Goal: Contribute content

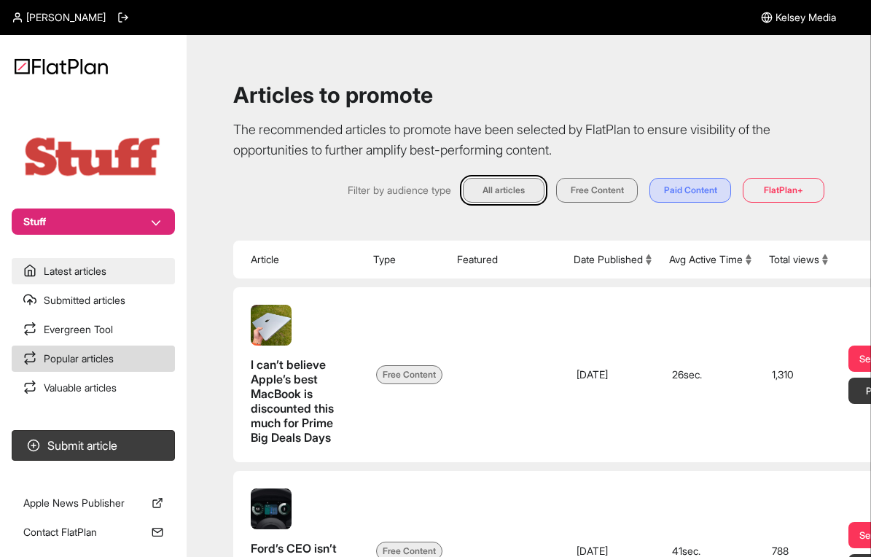
click at [135, 268] on link "Latest articles" at bounding box center [93, 271] width 163 height 26
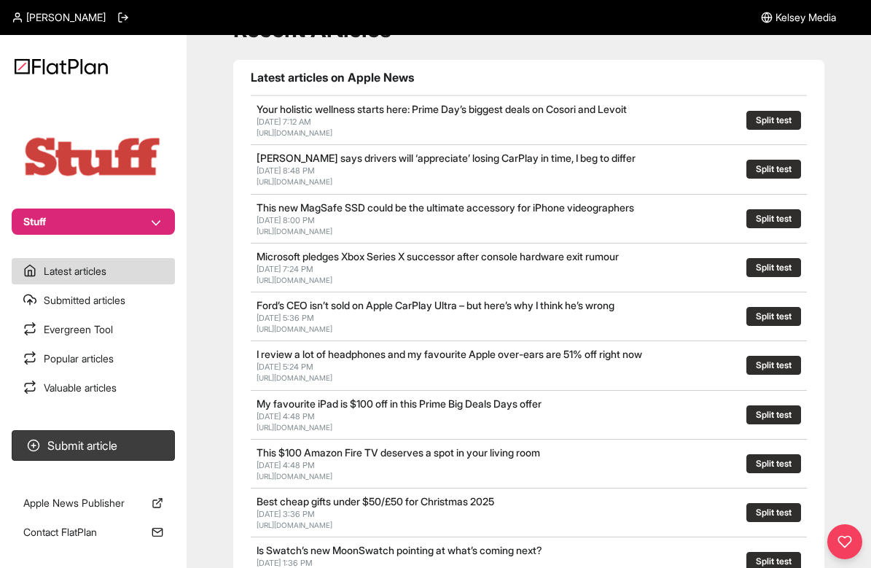
scroll to position [65, 0]
click at [230, 182] on div "Recent Articles Latest articles on Apple News Your holistic wellness starts her…" at bounding box center [529, 565] width 650 height 1154
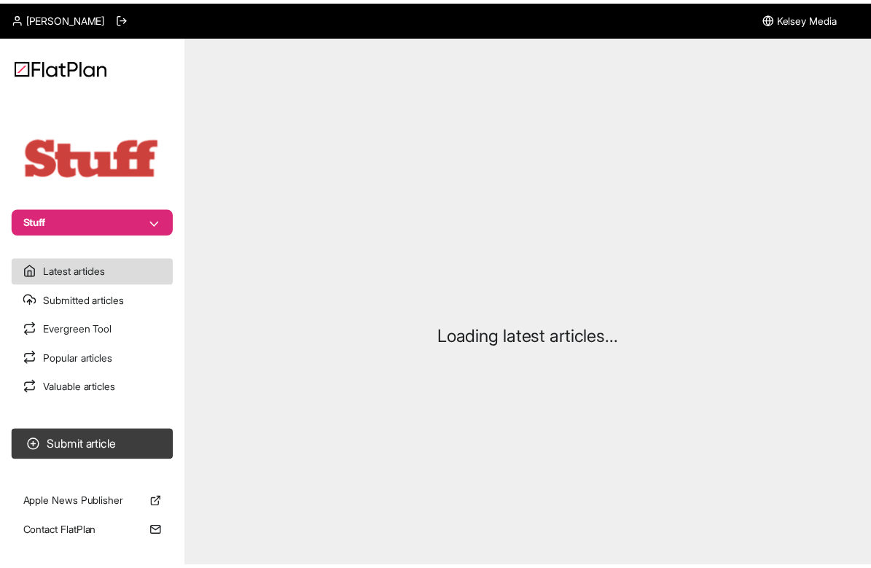
scroll to position [65, 0]
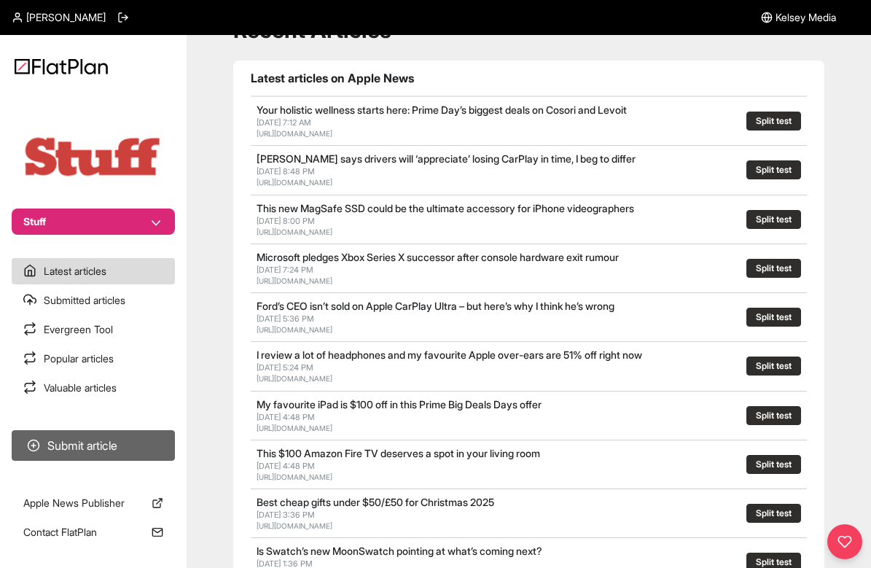
click at [136, 439] on button "Submit article" at bounding box center [93, 445] width 163 height 31
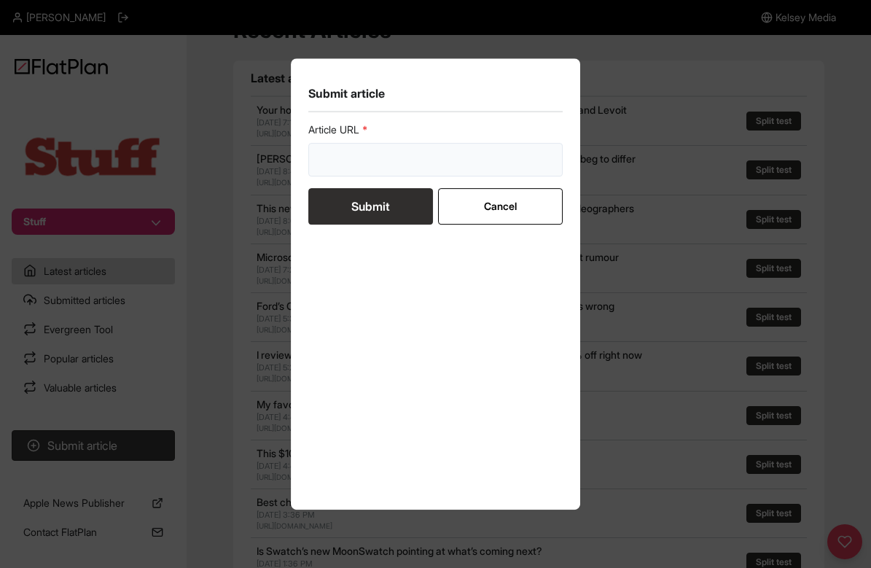
click at [397, 153] on input "url" at bounding box center [435, 160] width 255 height 34
paste input "https://www.stuff.tv/features/ive-found-these-amazing-early-prime-big-deals-day…"
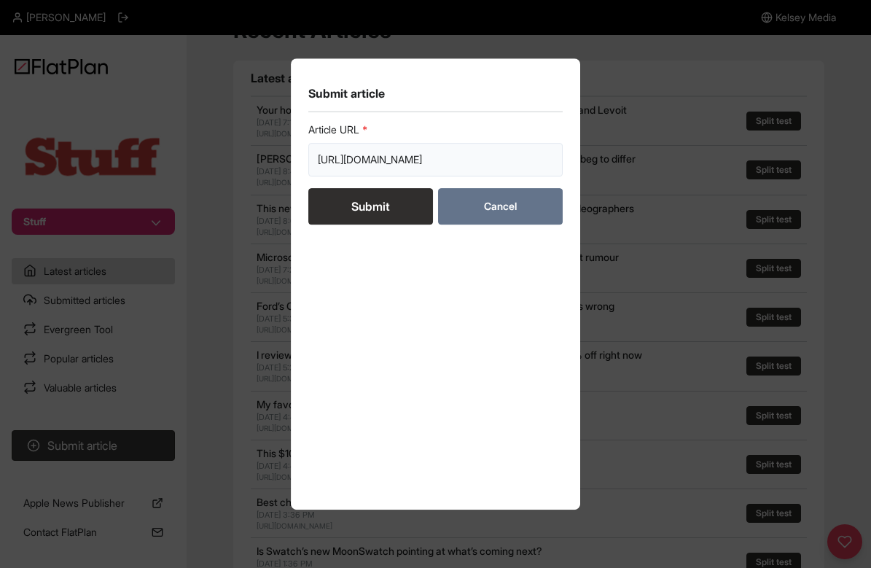
scroll to position [0, 350]
type input "https://www.stuff.tv/features/ive-found-these-amazing-early-prime-big-deals-day…"
click at [407, 206] on button "Submit" at bounding box center [370, 206] width 125 height 36
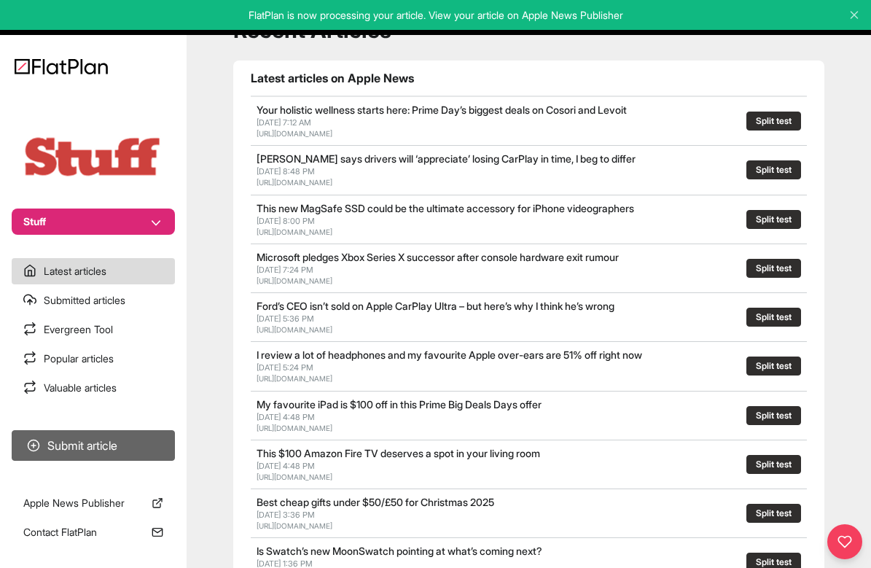
click at [122, 436] on button "Submit article" at bounding box center [93, 445] width 163 height 31
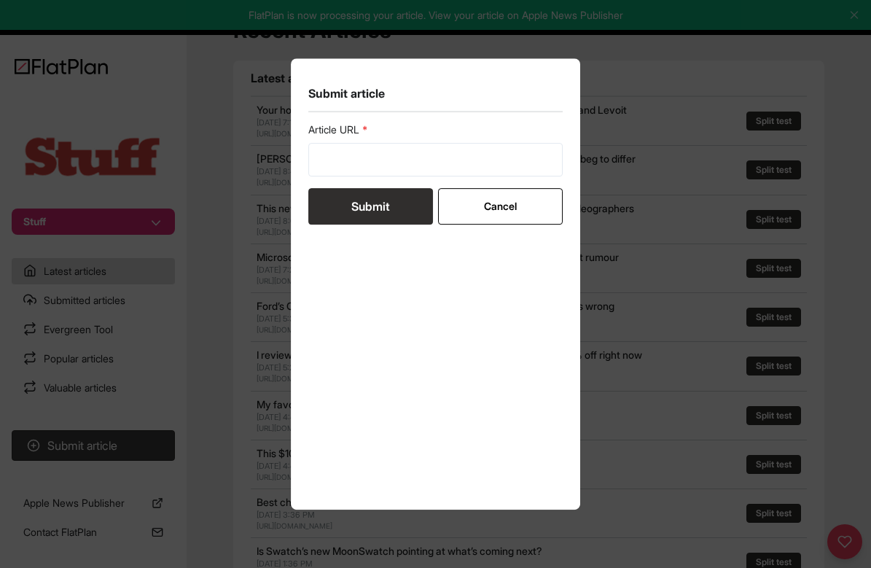
click at [403, 141] on div "Article URL" at bounding box center [435, 149] width 255 height 54
click at [402, 154] on input "url" at bounding box center [435, 160] width 255 height 34
paste input "https://www.stuff.tv/news/amazon-prime-day/"
type input "https://www.stuff.tv/news/amazon-prime-day/"
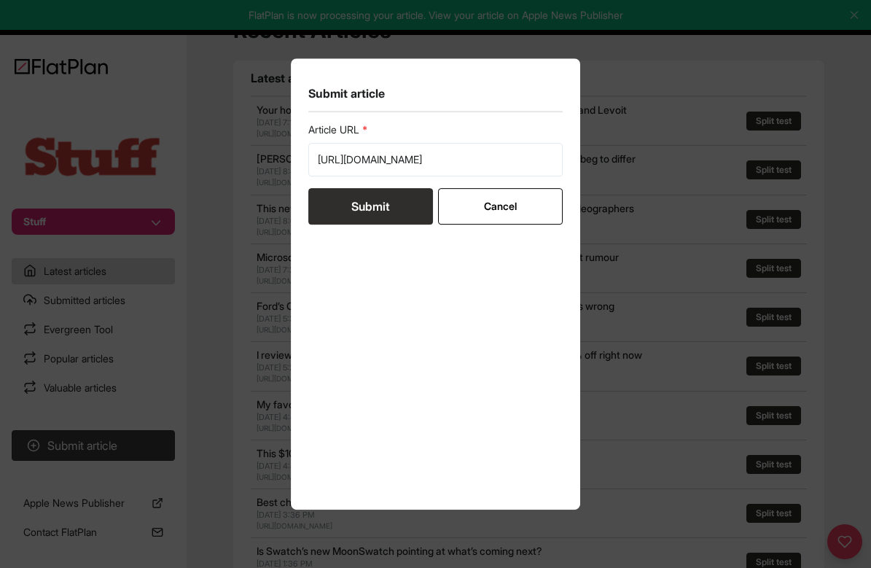
click at [410, 217] on button "Submit" at bounding box center [370, 206] width 125 height 36
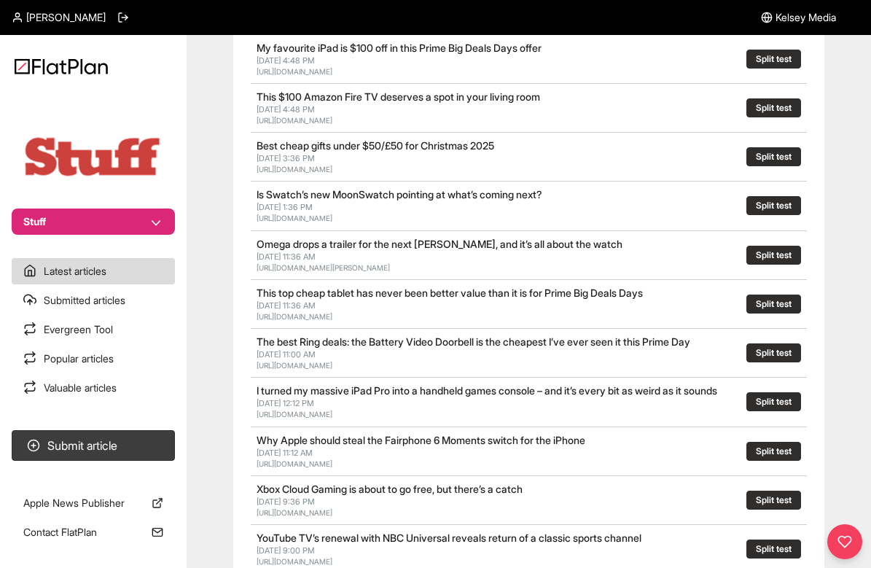
scroll to position [426, 0]
